Goal: Task Accomplishment & Management: Complete application form

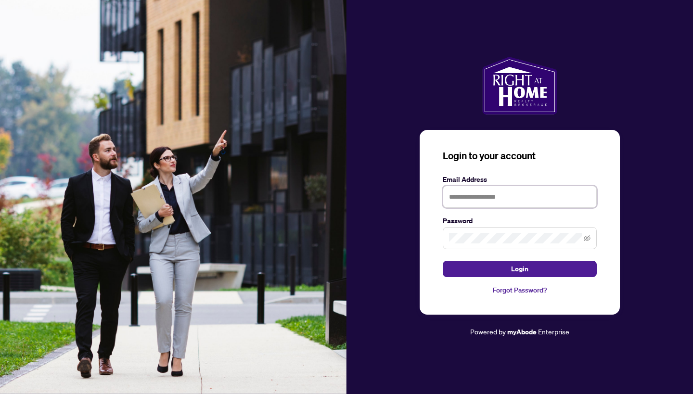
type input "**********"
click at [494, 269] on button "Login" at bounding box center [520, 269] width 154 height 16
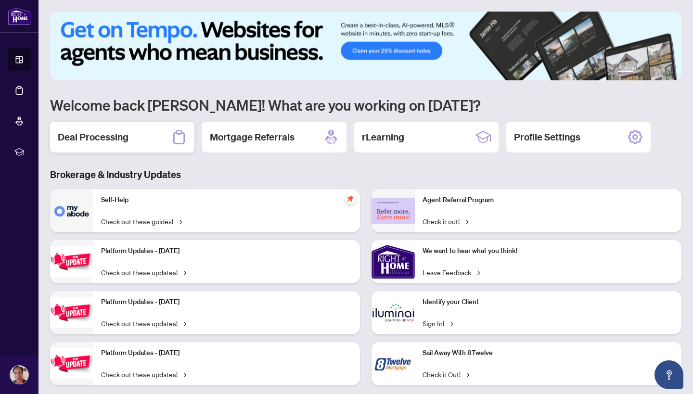
click at [119, 136] on h2 "Deal Processing" at bounding box center [93, 136] width 71 height 13
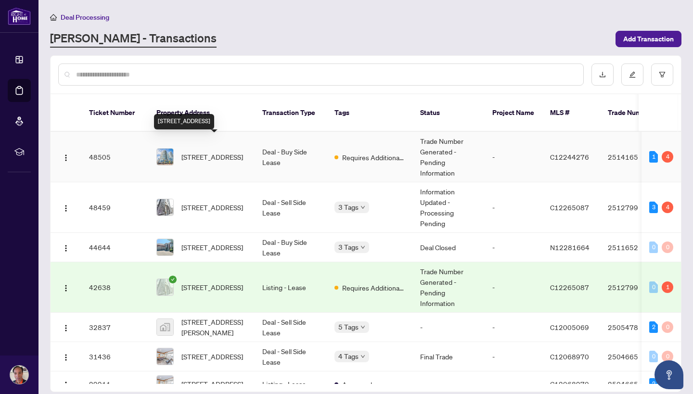
click at [199, 152] on span "[STREET_ADDRESS]" at bounding box center [212, 157] width 62 height 11
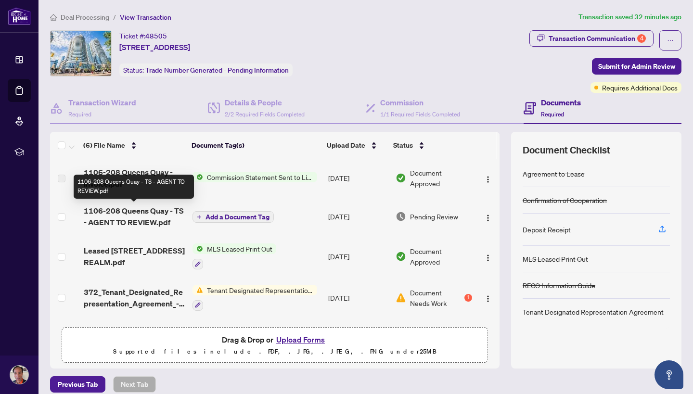
click at [141, 216] on span "1106-208 Queens Quay - TS - AGENT TO REVIEW.pdf" at bounding box center [134, 216] width 101 height 23
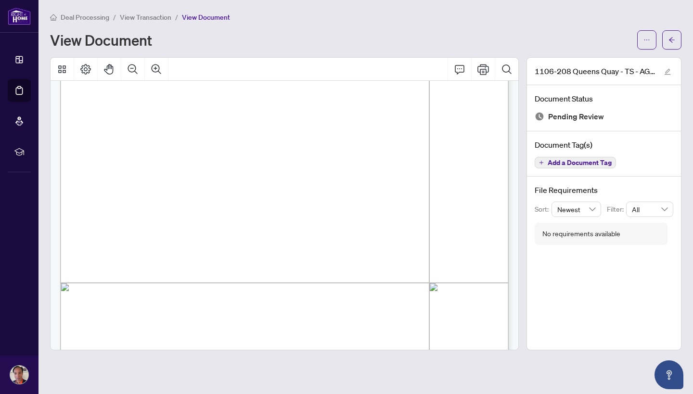
scroll to position [160, 0]
click at [483, 72] on icon "Print" at bounding box center [484, 69] width 12 height 11
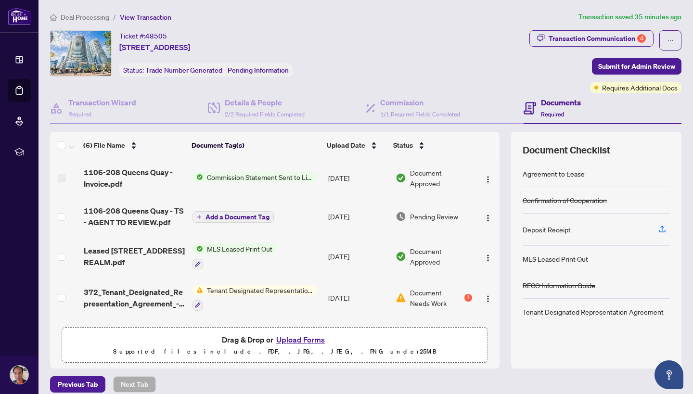
click at [303, 341] on button "Upload Forms" at bounding box center [300, 340] width 54 height 13
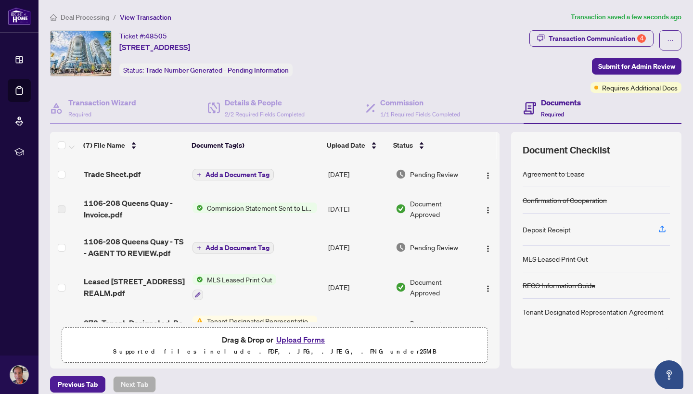
click at [255, 175] on span "Add a Document Tag" at bounding box center [238, 174] width 64 height 7
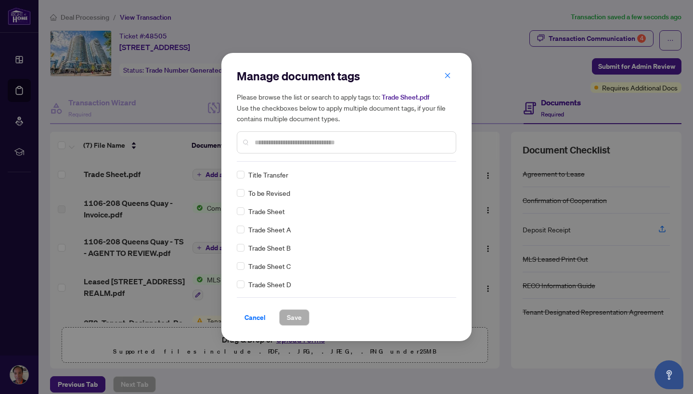
scroll to position [2141, 0]
click at [295, 317] on span "Save" at bounding box center [294, 317] width 15 height 15
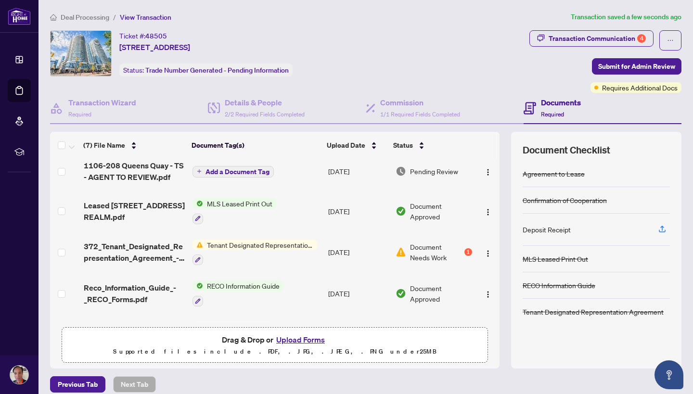
scroll to position [90, 0]
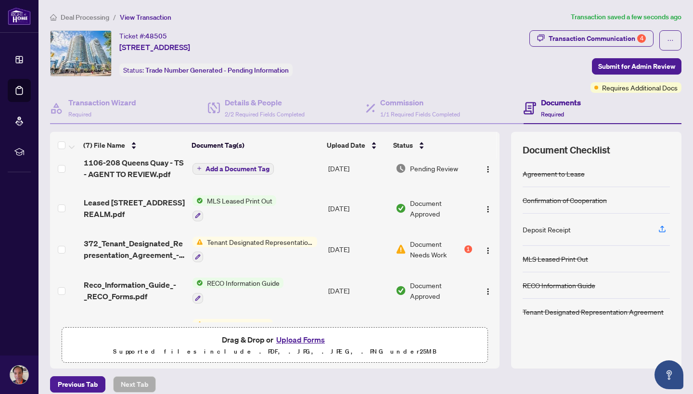
click at [294, 242] on span "Tenant Designated Representation Agreement" at bounding box center [260, 242] width 114 height 11
click at [293, 217] on td "MLS Leased Print Out" at bounding box center [257, 208] width 136 height 41
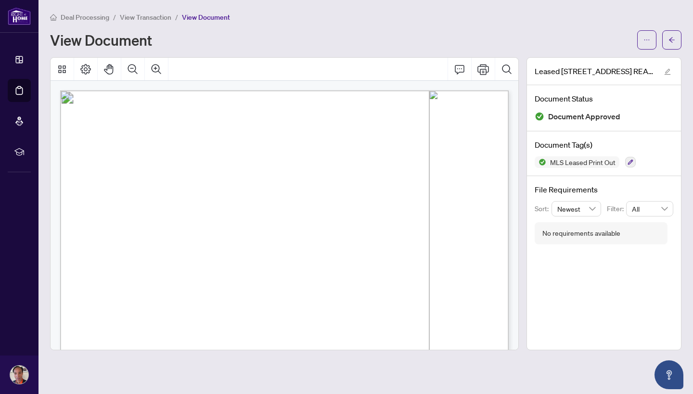
click at [160, 18] on span "View Transaction" at bounding box center [146, 17] width 52 height 9
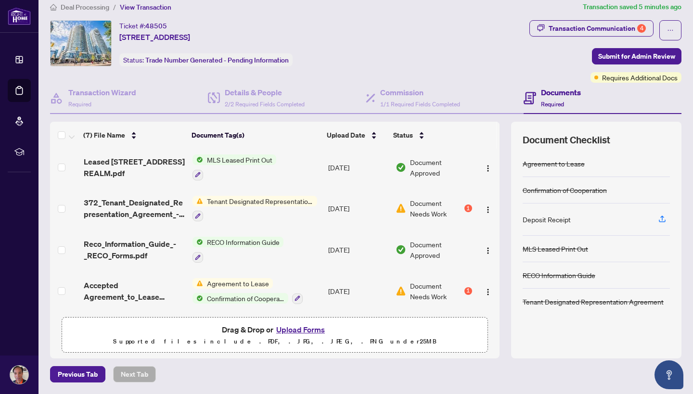
scroll to position [10, 0]
click at [303, 330] on button "Upload Forms" at bounding box center [300, 330] width 54 height 13
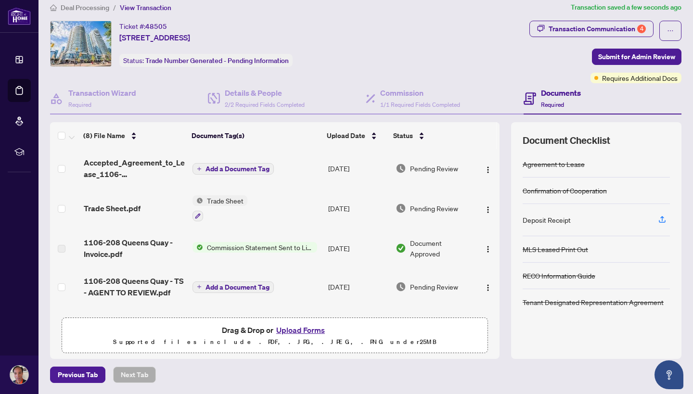
scroll to position [0, 0]
click at [258, 168] on span "Add a Document Tag" at bounding box center [238, 169] width 64 height 7
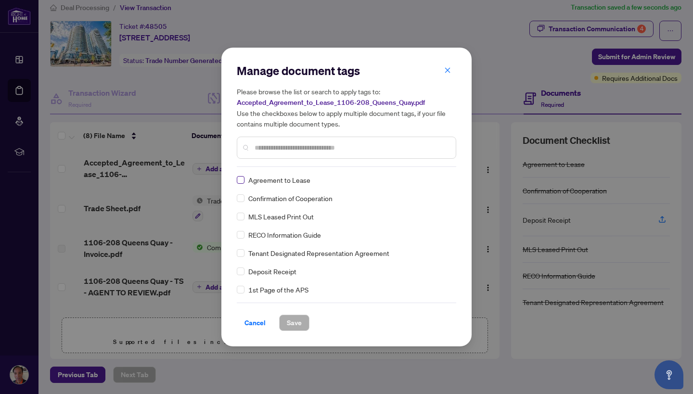
click at [243, 180] on span at bounding box center [241, 180] width 8 height 8
click at [290, 324] on span "Save" at bounding box center [294, 322] width 15 height 15
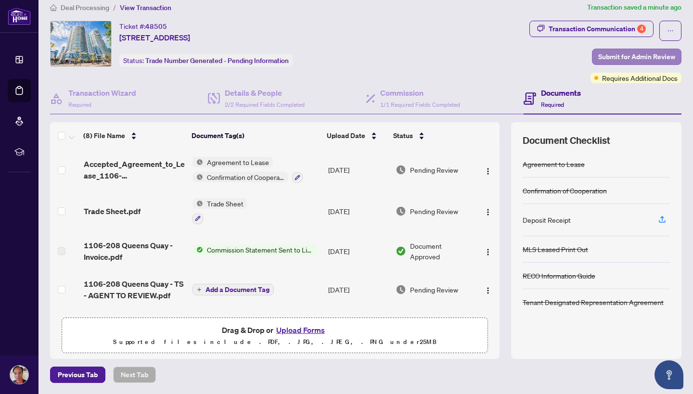
click at [632, 56] on span "Submit for Admin Review" at bounding box center [636, 56] width 77 height 15
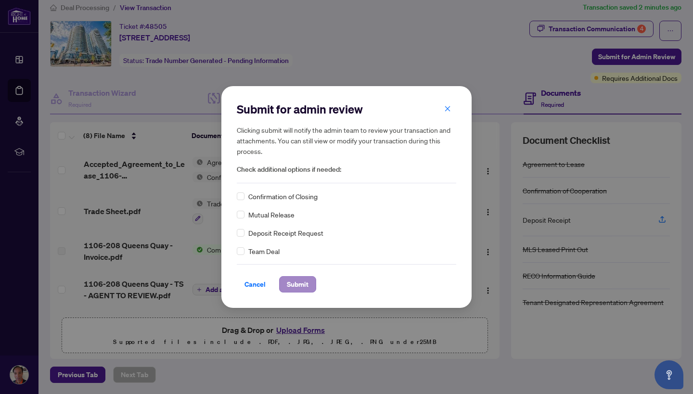
click at [293, 286] on span "Submit" at bounding box center [298, 284] width 22 height 15
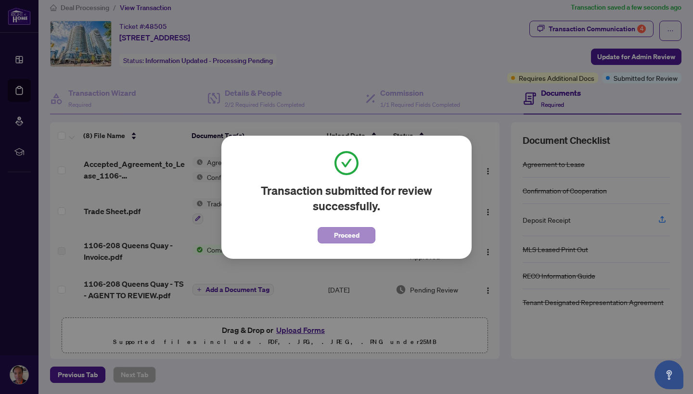
click at [344, 233] on span "Proceed" at bounding box center [347, 235] width 26 height 15
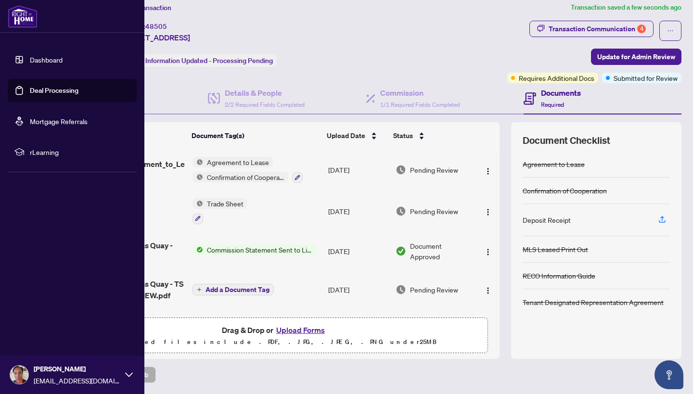
click at [127, 375] on icon at bounding box center [129, 375] width 8 height 8
click at [39, 317] on span "Logout" at bounding box center [39, 317] width 22 height 15
